Goal: Register for event/course

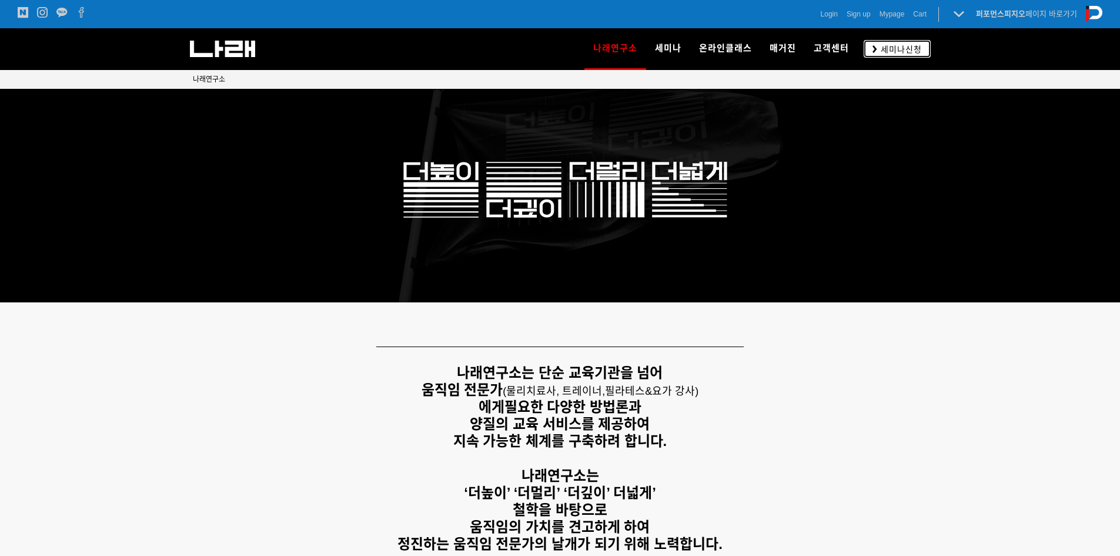
click at [879, 51] on span "세미나신청" at bounding box center [899, 50] width 45 height 12
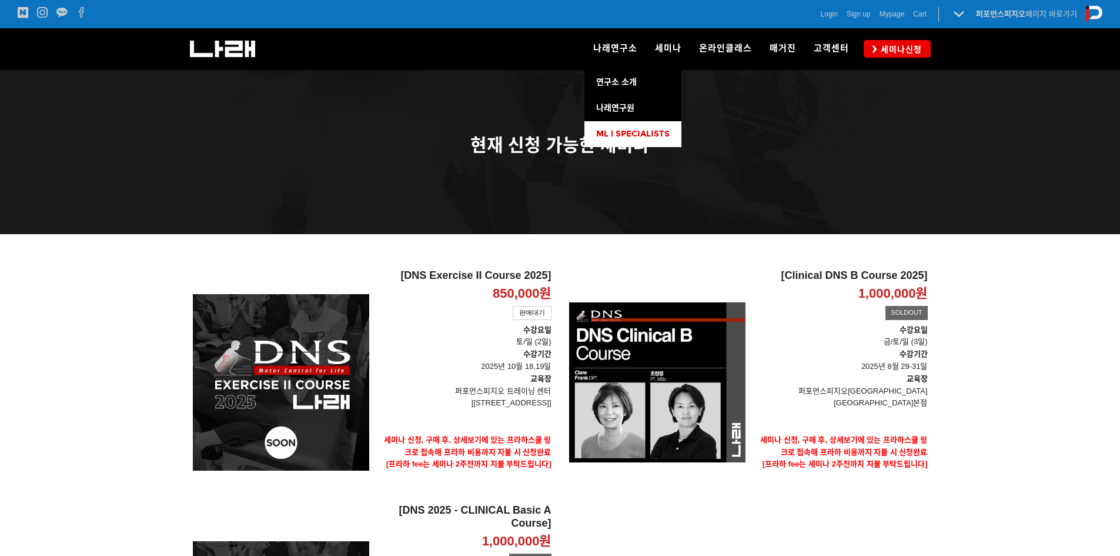
click at [615, 136] on span "ML l SPECIALISTS" at bounding box center [633, 134] width 74 height 10
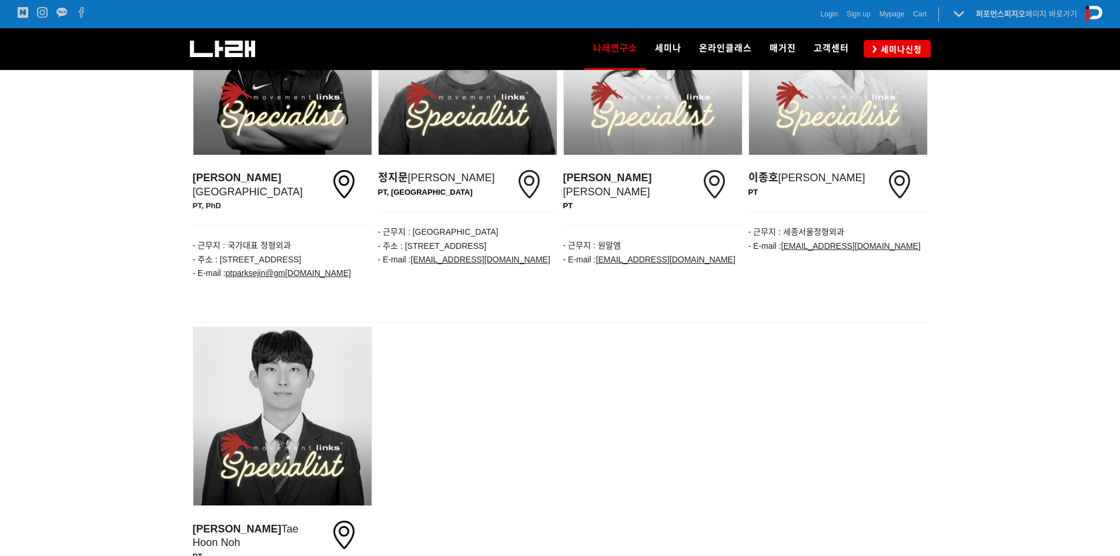
scroll to position [1706, 0]
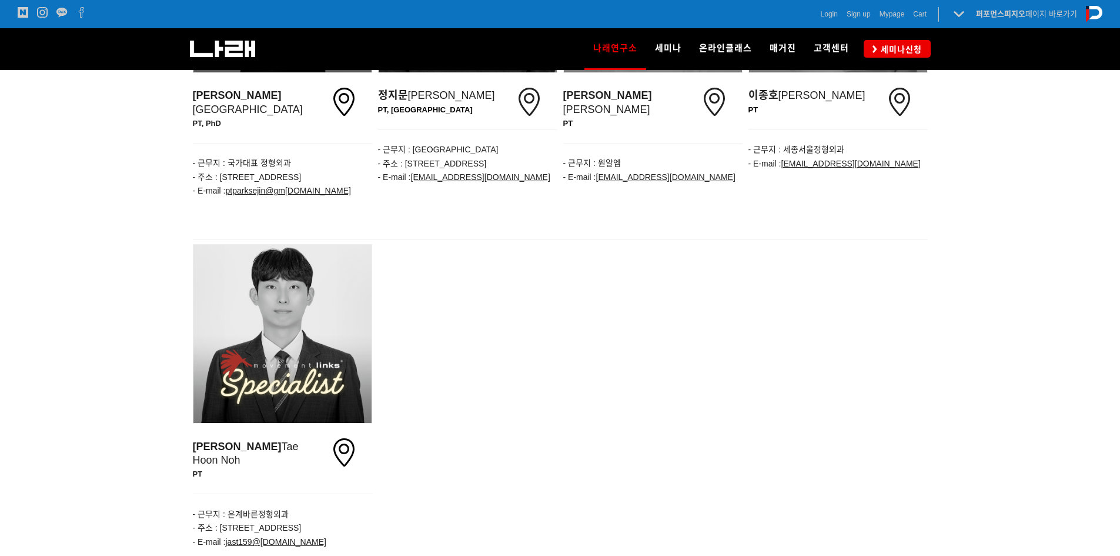
drag, startPoint x: 356, startPoint y: 460, endPoint x: 386, endPoint y: 451, distance: 31.4
click at [222, 521] on p "- 주소 : 경기 시흥시 은계번영길 9 골드웨이 3층" at bounding box center [282, 528] width 179 height 14
click at [506, 456] on div "노태훈 Tae Hoon Noh PT icon - 근무지 : 은계바른정형외과 - 주소 : 경기 시흥시 은계번영길 9 골드웨이 3층 - E-mai…" at bounding box center [560, 395] width 741 height 308
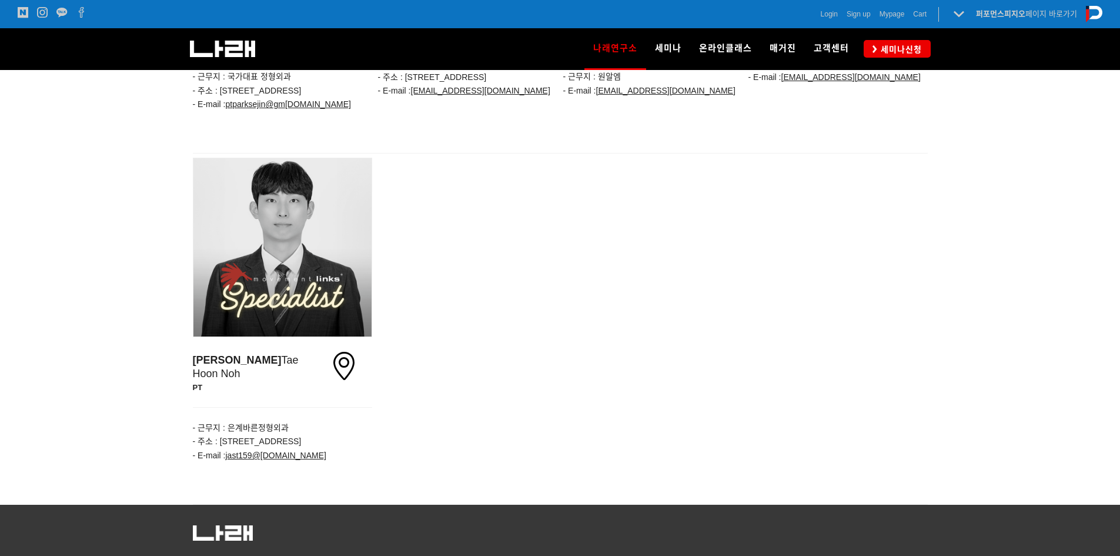
scroll to position [1796, 0]
